Goal: Task Accomplishment & Management: Use online tool/utility

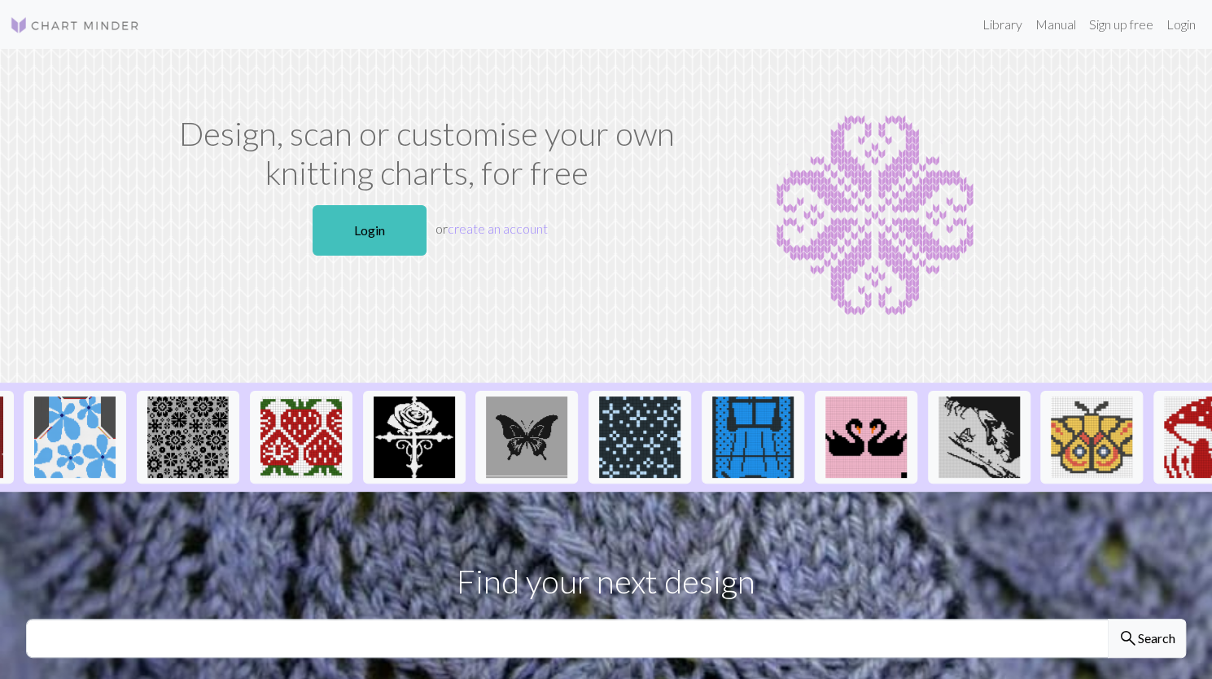
scroll to position [0, 1598]
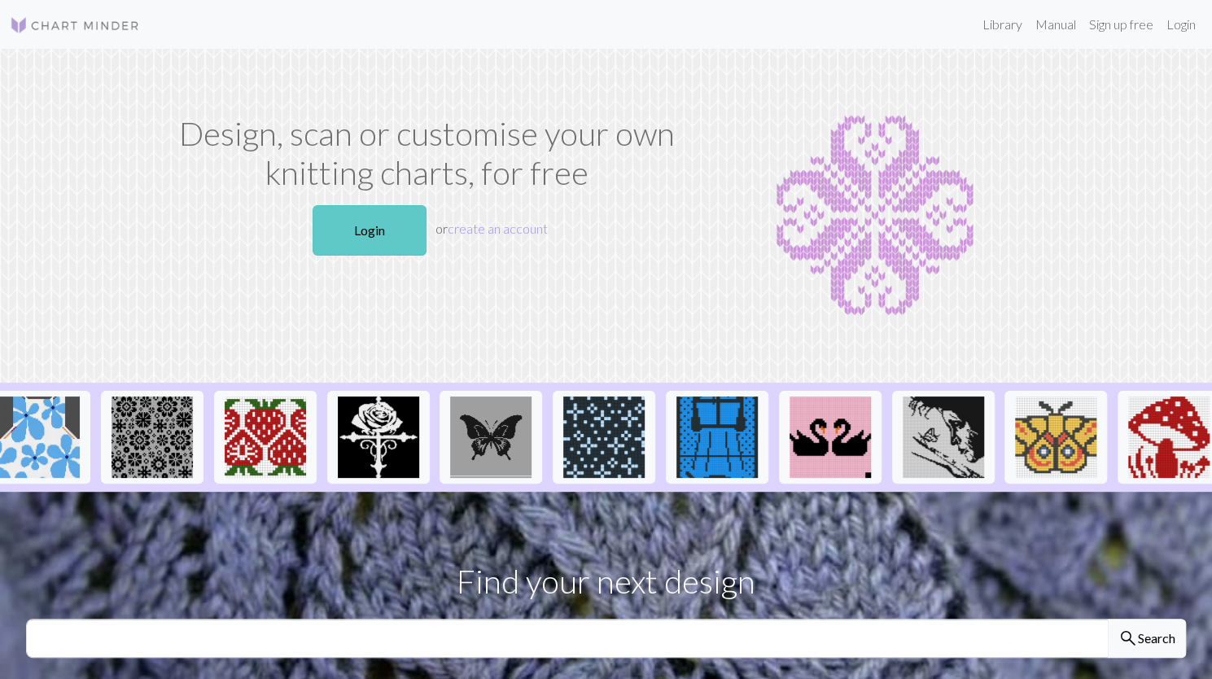
click at [345, 242] on link "Login" at bounding box center [369, 230] width 114 height 50
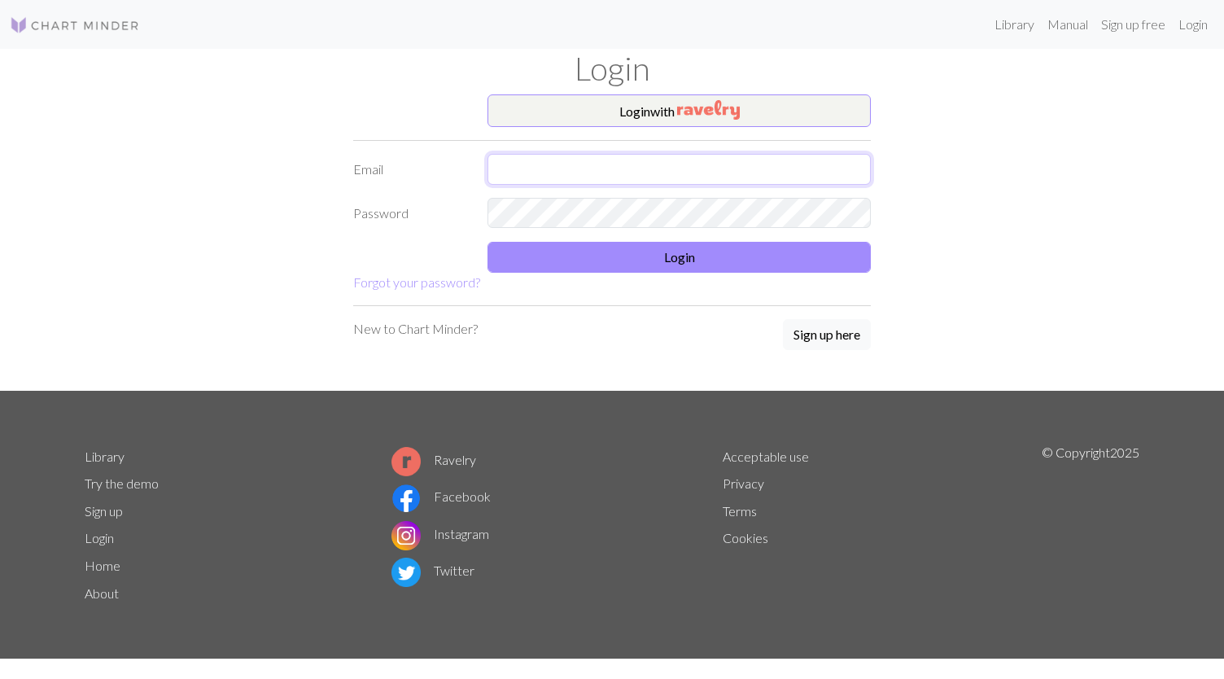
click at [592, 167] on input "text" at bounding box center [678, 169] width 383 height 31
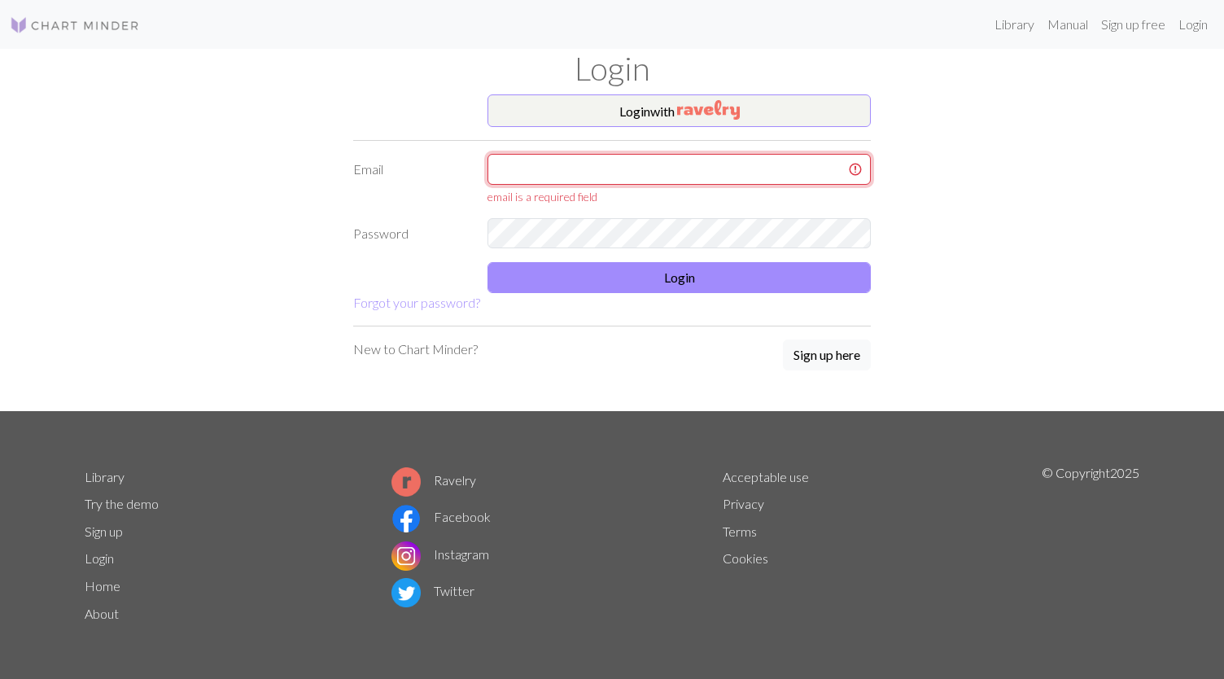
type input "[EMAIL_ADDRESS][DOMAIN_NAME]"
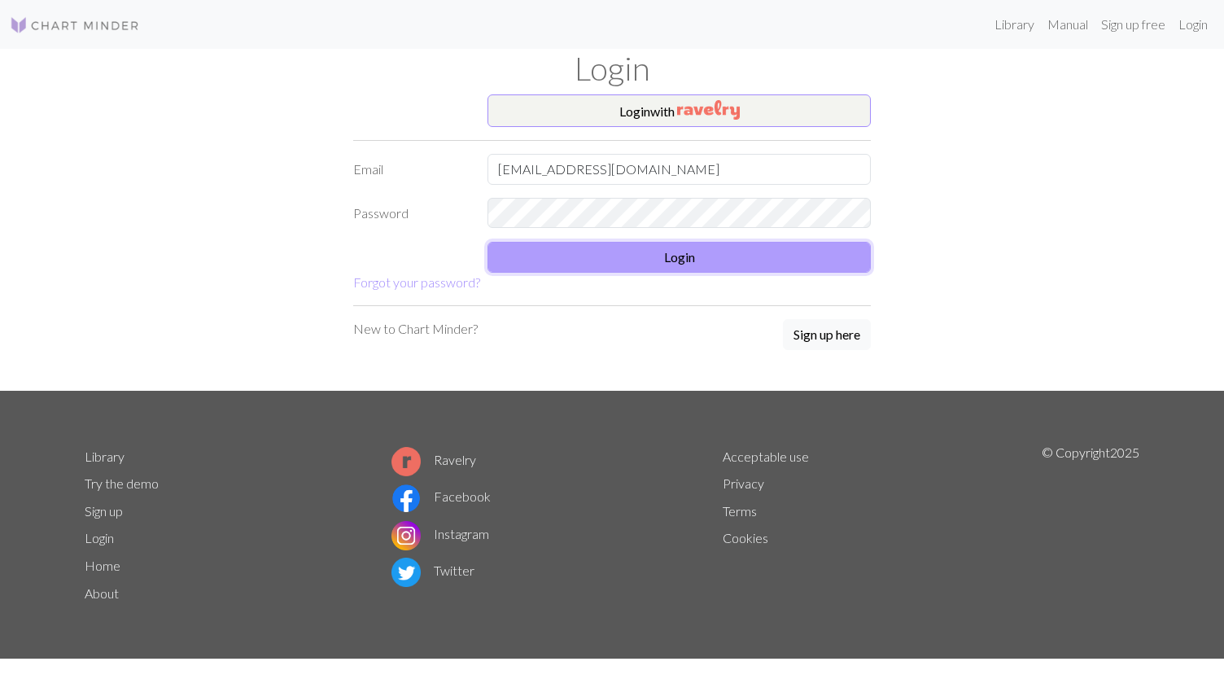
click at [734, 245] on button "Login" at bounding box center [678, 257] width 383 height 31
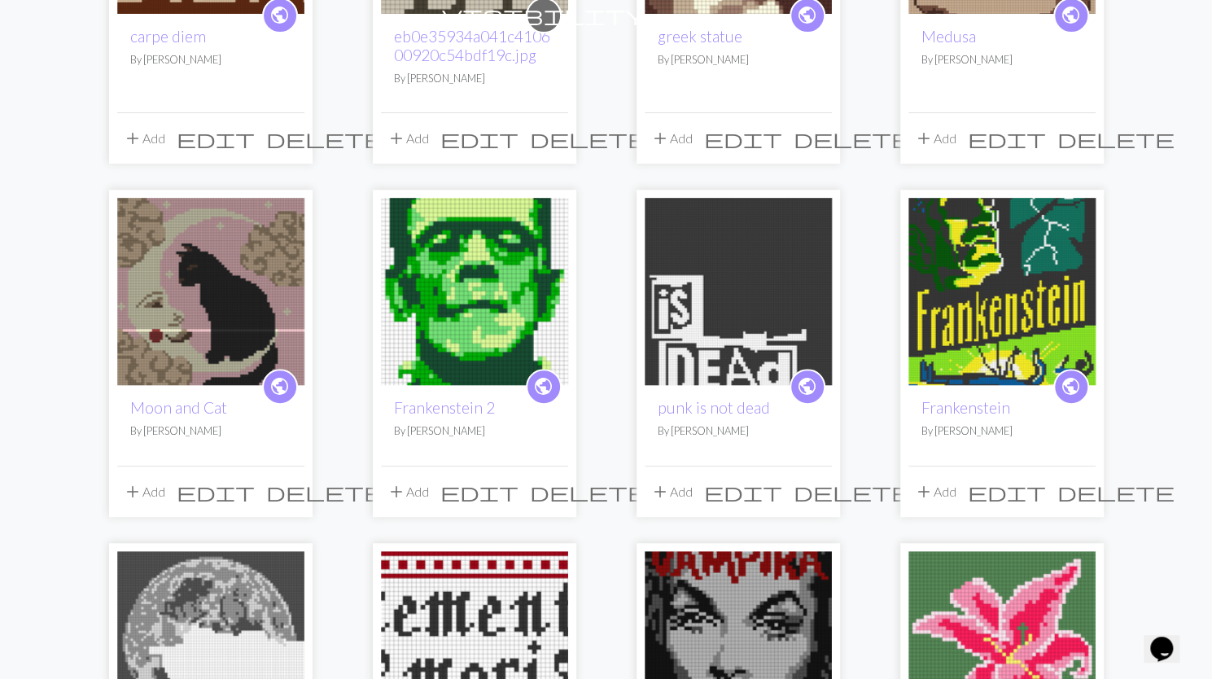
scroll to position [447, 0]
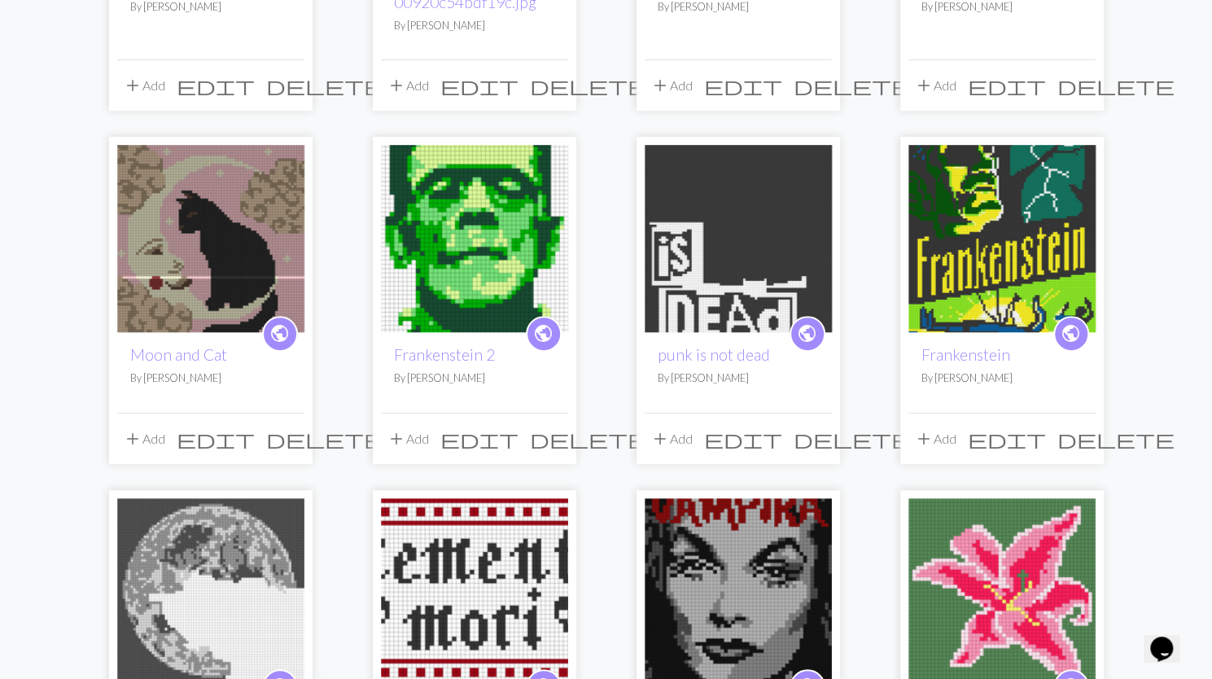
click at [225, 295] on img at bounding box center [210, 238] width 187 height 187
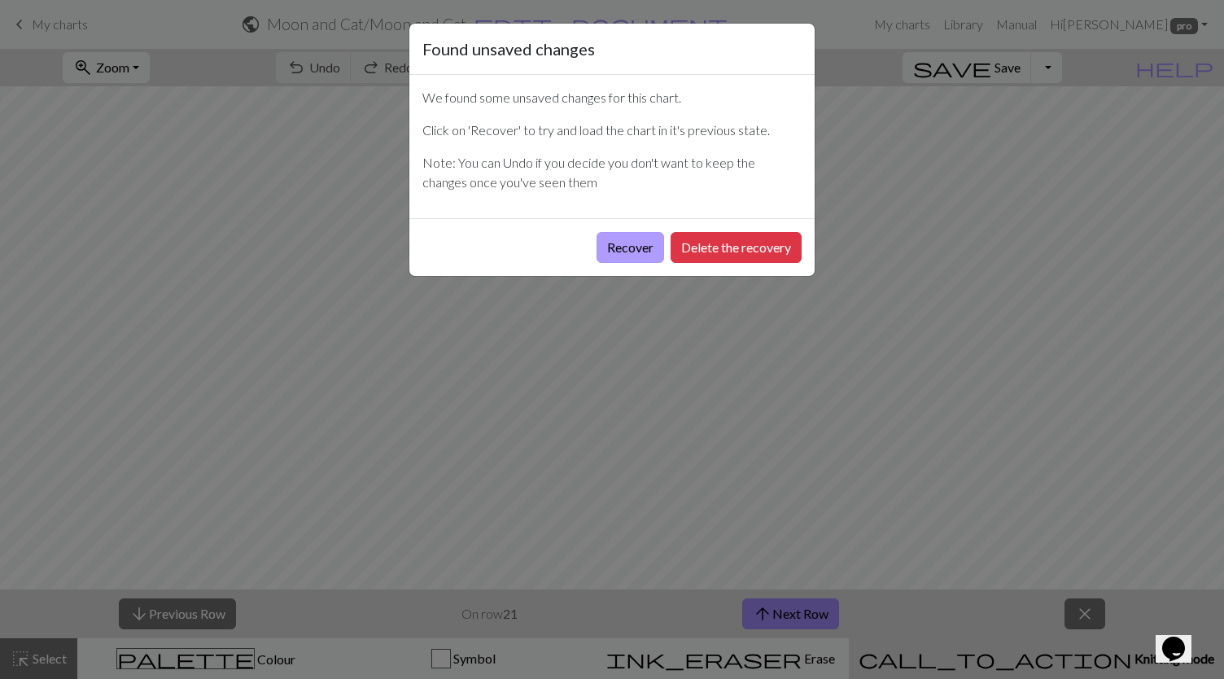
click at [622, 249] on button "Recover" at bounding box center [630, 247] width 68 height 31
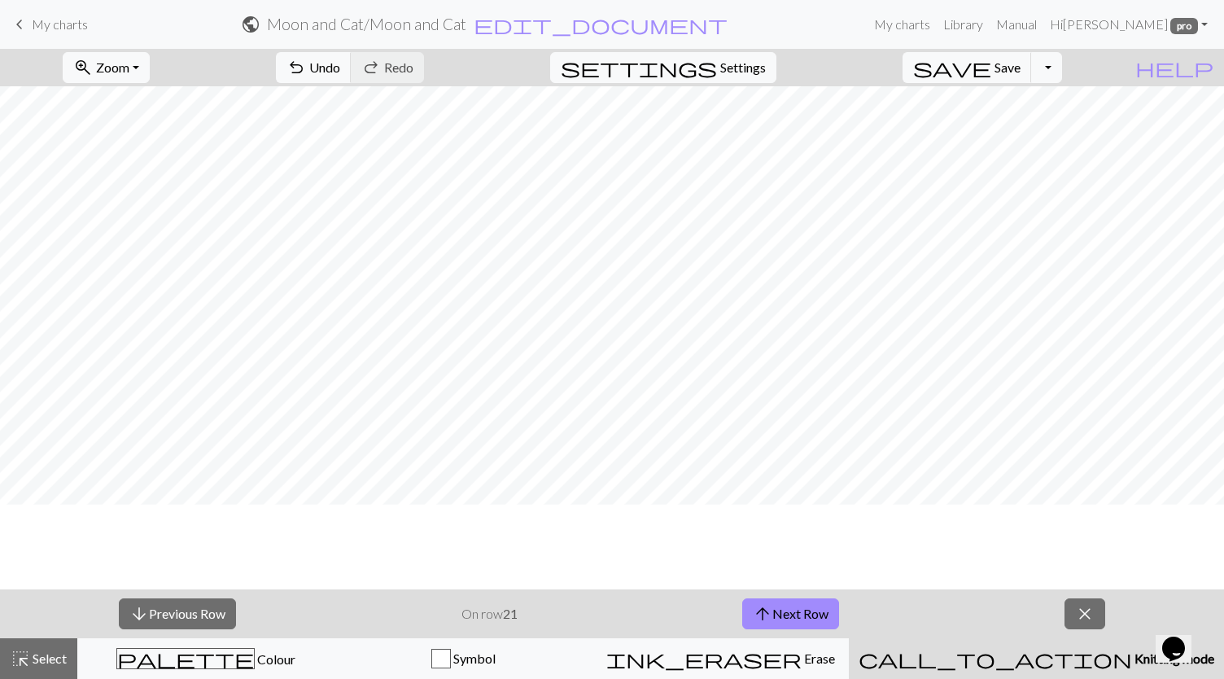
scroll to position [553, 0]
click at [765, 602] on span "arrow_upward" at bounding box center [763, 613] width 20 height 23
click at [1020, 59] on span "Save" at bounding box center [1007, 66] width 26 height 15
click at [801, 608] on button "arrow_upward Next Row" at bounding box center [790, 613] width 97 height 31
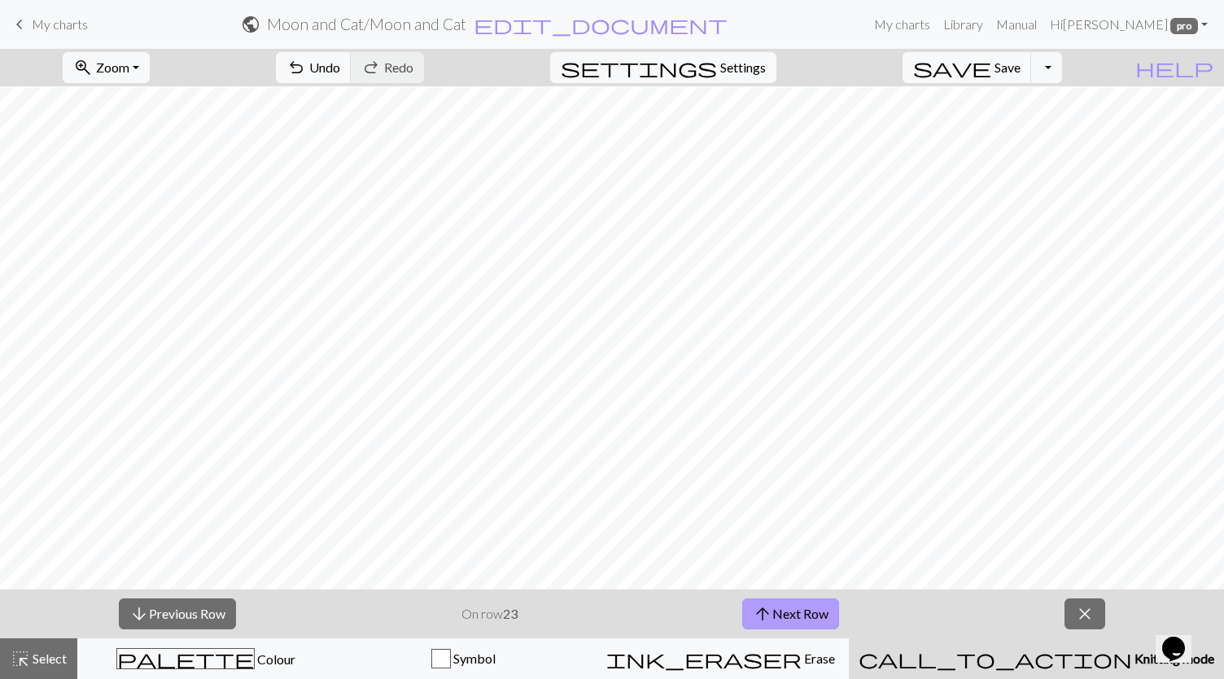
click at [819, 611] on button "arrow_upward Next Row" at bounding box center [790, 613] width 97 height 31
click at [799, 605] on button "arrow_upward Next Row" at bounding box center [790, 613] width 97 height 31
click at [799, 622] on button "arrow_upward Next Row" at bounding box center [790, 613] width 97 height 31
click at [797, 608] on button "arrow_upward Next Row" at bounding box center [790, 613] width 97 height 31
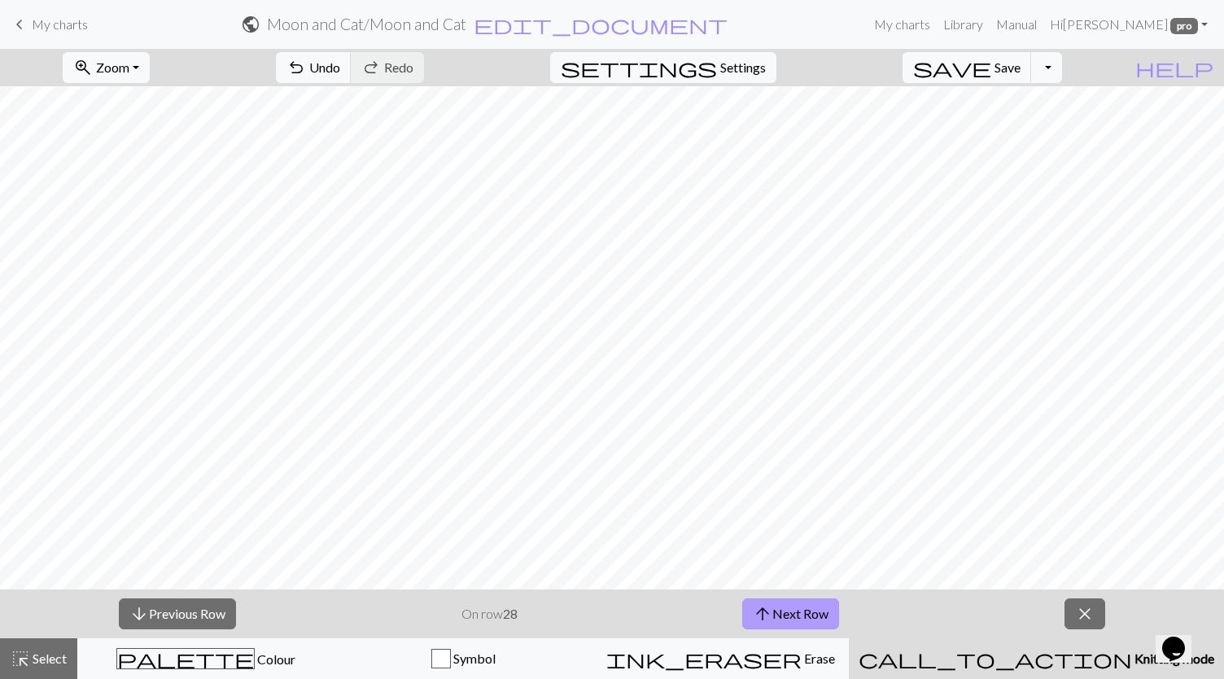
click at [796, 625] on button "arrow_upward Next Row" at bounding box center [790, 613] width 97 height 31
click at [775, 620] on button "arrow_upward Next Row" at bounding box center [790, 613] width 97 height 31
click at [796, 601] on button "arrow_upward Next Row" at bounding box center [790, 613] width 97 height 31
click at [230, 619] on button "arrow_downward Previous Row" at bounding box center [177, 613] width 117 height 31
click at [788, 611] on button "arrow_upward Next Row" at bounding box center [790, 613] width 97 height 31
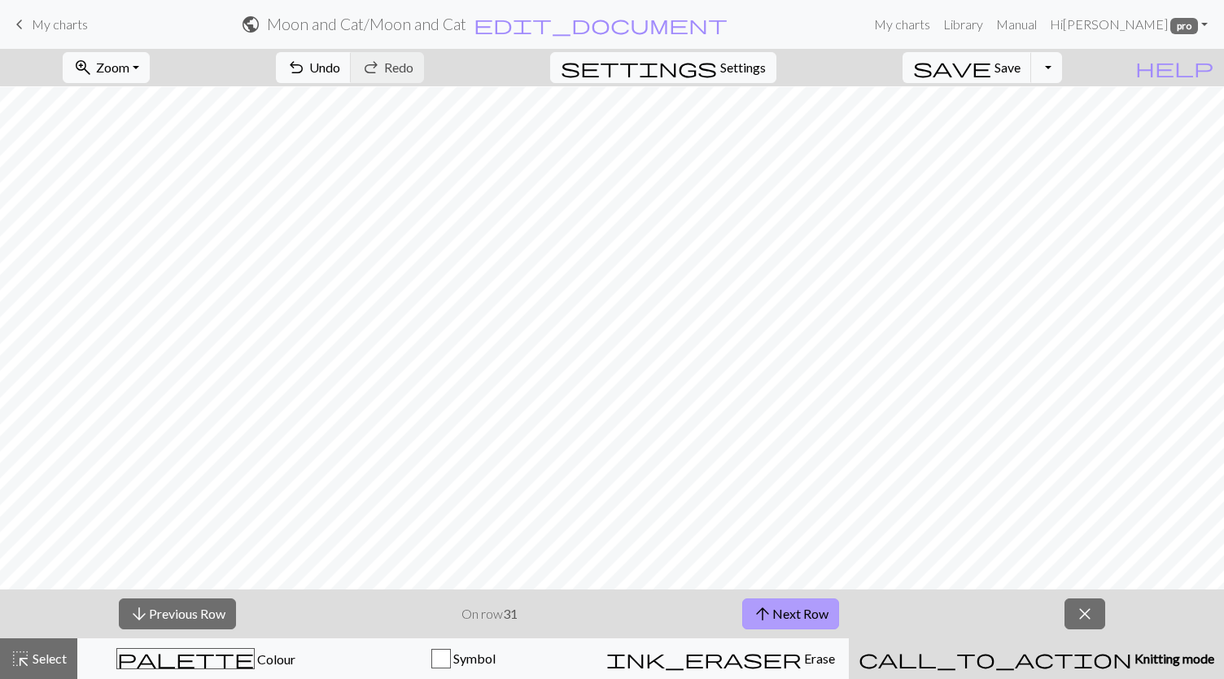
click at [771, 600] on button "arrow_upward Next Row" at bounding box center [790, 613] width 97 height 31
click at [805, 622] on button "arrow_upward Next Row" at bounding box center [790, 613] width 97 height 31
click at [766, 605] on span "arrow_upward" at bounding box center [763, 613] width 20 height 23
click at [807, 621] on button "arrow_upward Next Row" at bounding box center [790, 613] width 97 height 31
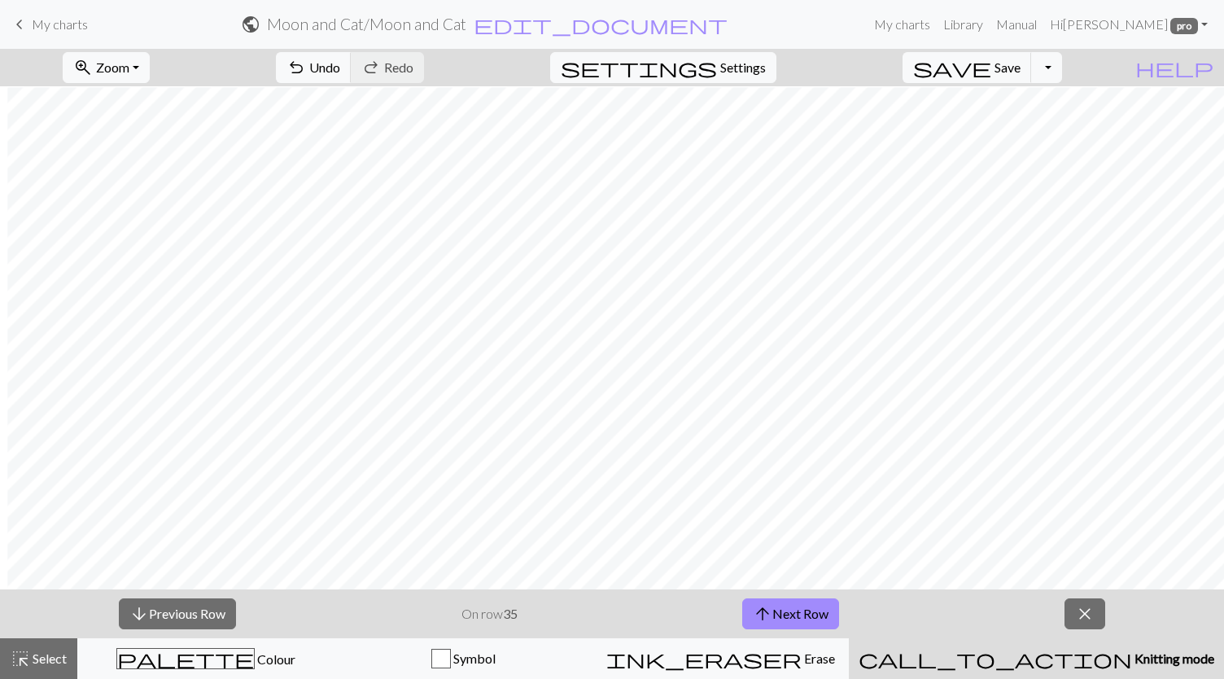
scroll to position [162, 7]
